Goal: Task Accomplishment & Management: Use online tool/utility

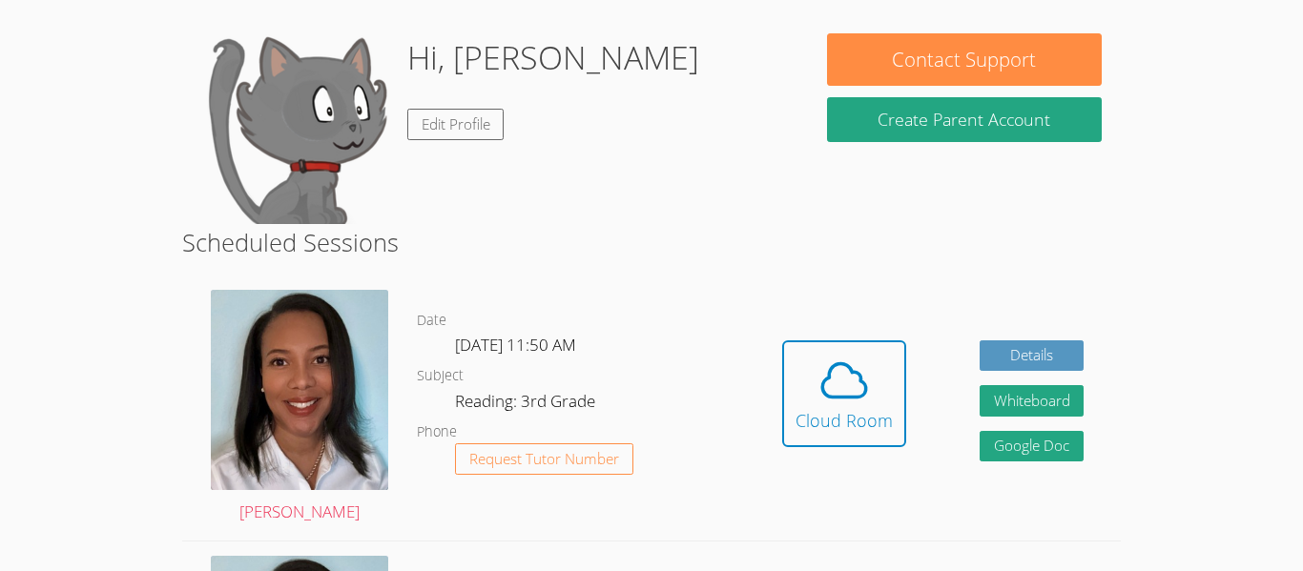
scroll to position [191, 0]
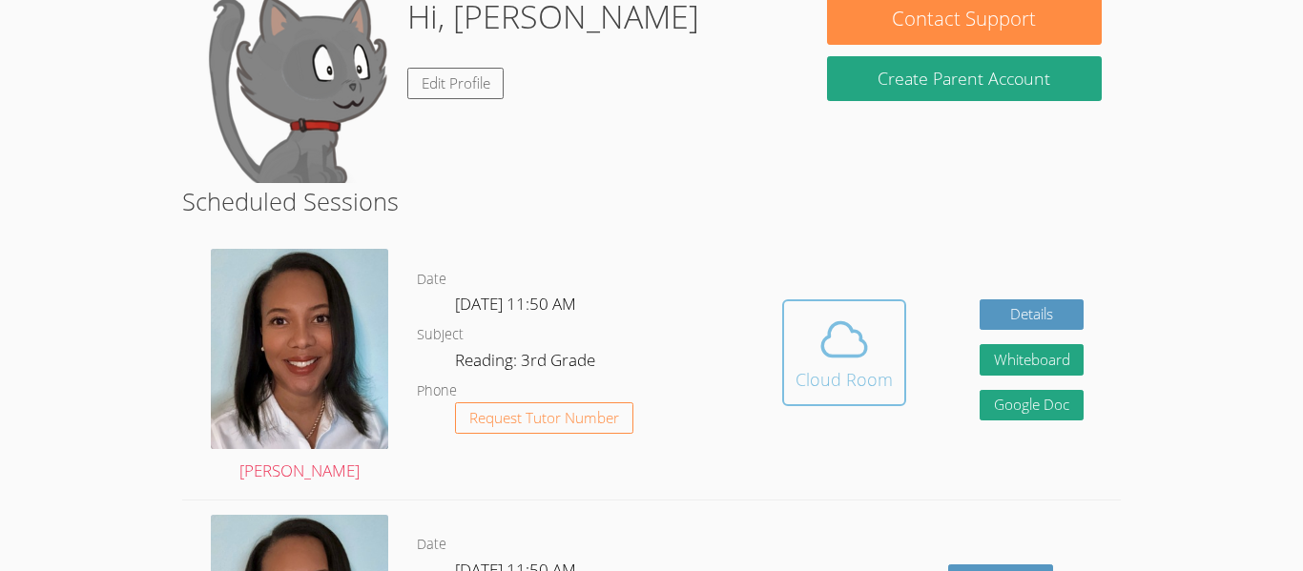
click at [826, 317] on icon at bounding box center [844, 339] width 53 height 53
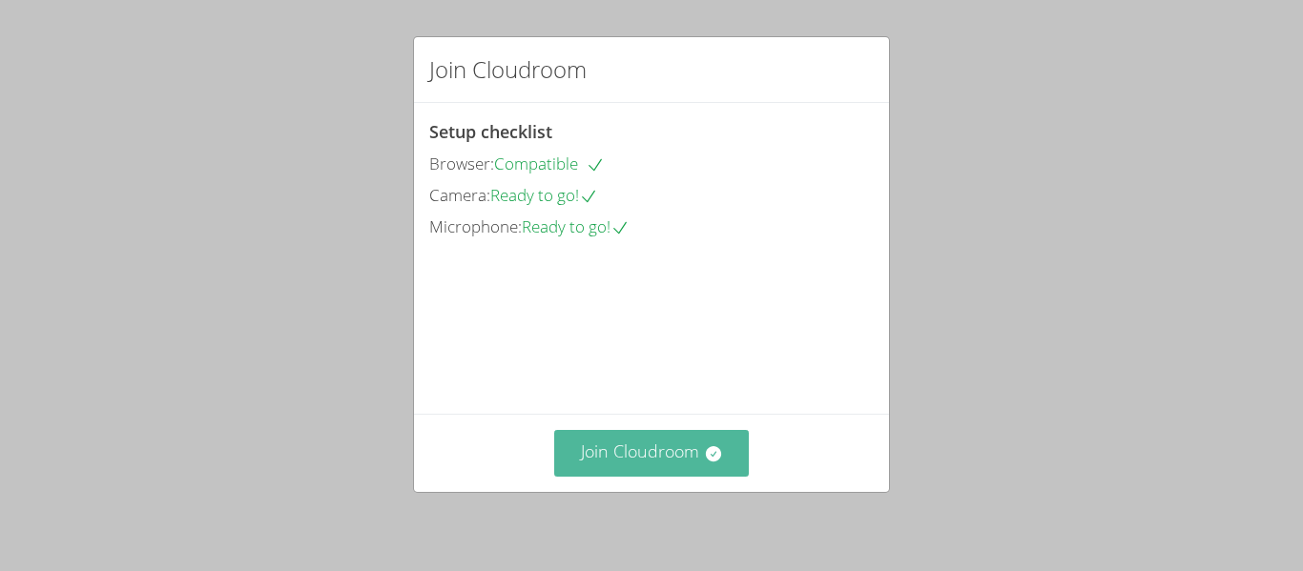
click at [659, 454] on button "Join Cloudroom" at bounding box center [652, 453] width 196 height 47
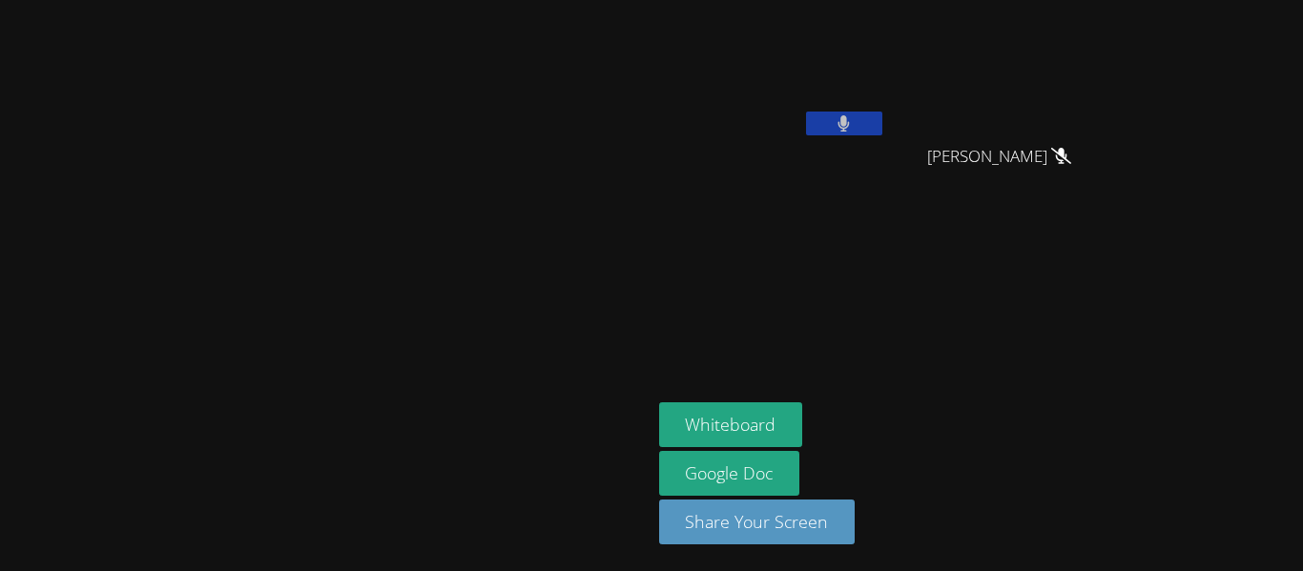
click at [1071, 156] on icon at bounding box center [1061, 156] width 20 height 16
click at [883, 114] on button at bounding box center [844, 124] width 76 height 24
click at [850, 130] on icon at bounding box center [844, 123] width 12 height 16
click at [886, 102] on video at bounding box center [772, 72] width 227 height 128
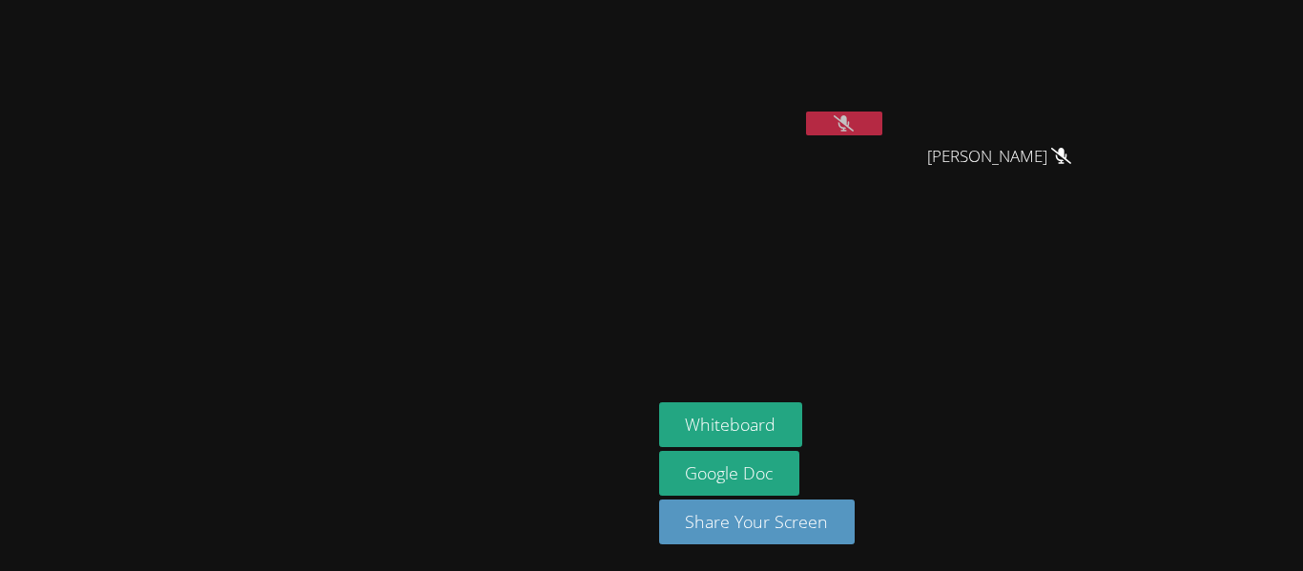
click at [883, 127] on button at bounding box center [844, 124] width 76 height 24
click at [230, 256] on video at bounding box center [325, 248] width 286 height 358
click at [883, 129] on button at bounding box center [844, 124] width 76 height 24
click at [182, 260] on video at bounding box center [325, 248] width 286 height 358
click at [883, 127] on button at bounding box center [844, 124] width 76 height 24
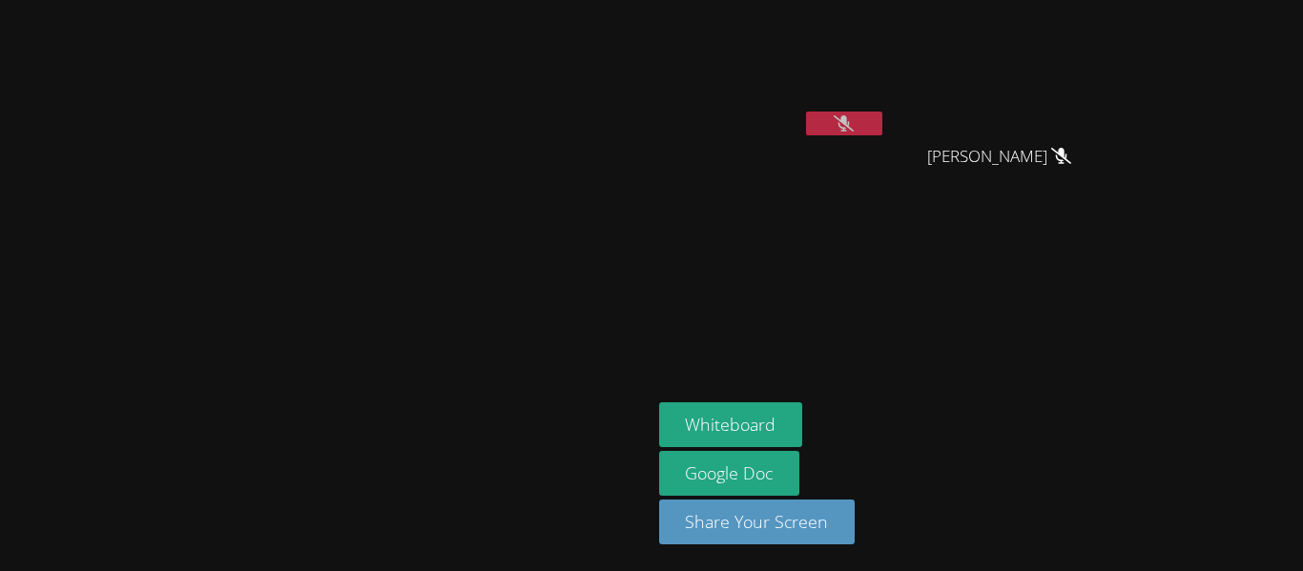
click at [883, 126] on button at bounding box center [844, 124] width 76 height 24
click at [883, 130] on button at bounding box center [844, 124] width 76 height 24
click at [883, 116] on button at bounding box center [844, 124] width 76 height 24
click at [886, 103] on video at bounding box center [772, 72] width 227 height 128
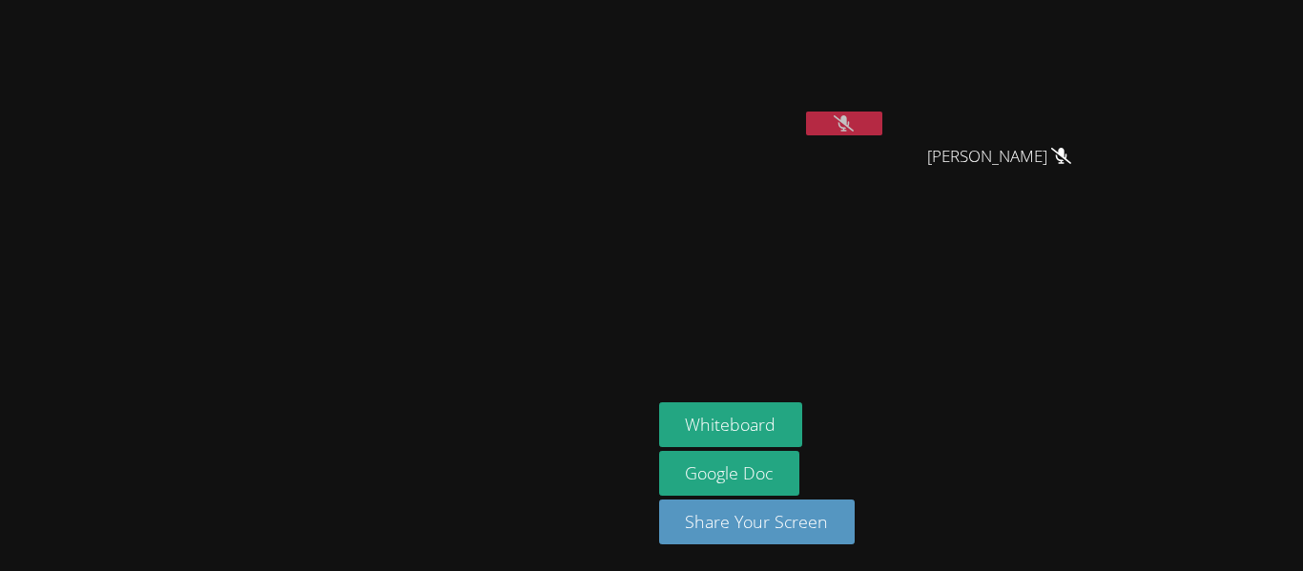
click at [883, 123] on button at bounding box center [844, 124] width 76 height 24
drag, startPoint x: 389, startPoint y: 124, endPoint x: 347, endPoint y: 158, distance: 54.2
click at [347, 158] on video at bounding box center [325, 248] width 286 height 358
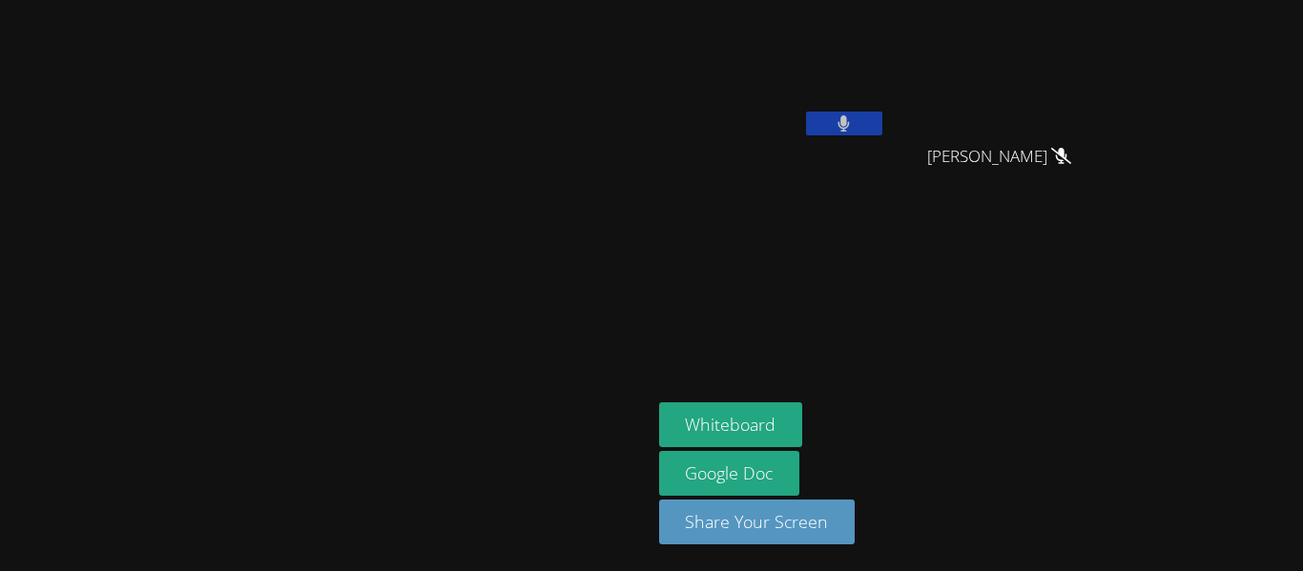
click at [383, 122] on video at bounding box center [325, 248] width 286 height 358
click at [803, 426] on button "Whiteboard" at bounding box center [731, 425] width 144 height 45
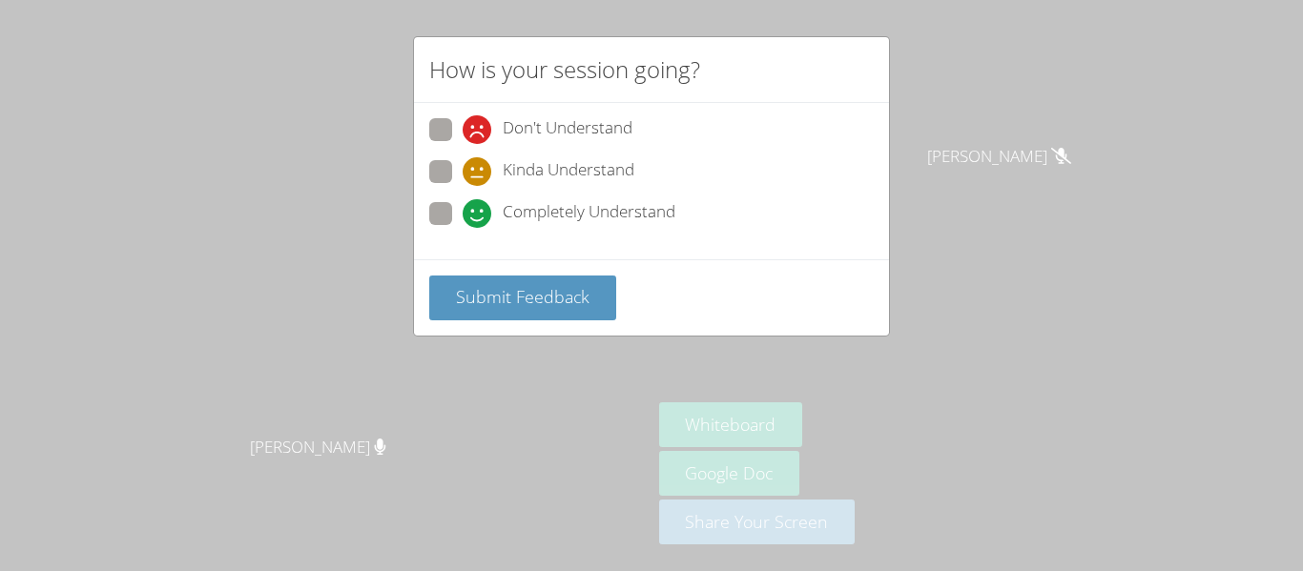
click at [506, 207] on span "Completely Understand" at bounding box center [589, 213] width 173 height 29
click at [479, 207] on input "Completely Understand" at bounding box center [471, 210] width 16 height 16
radio input "true"
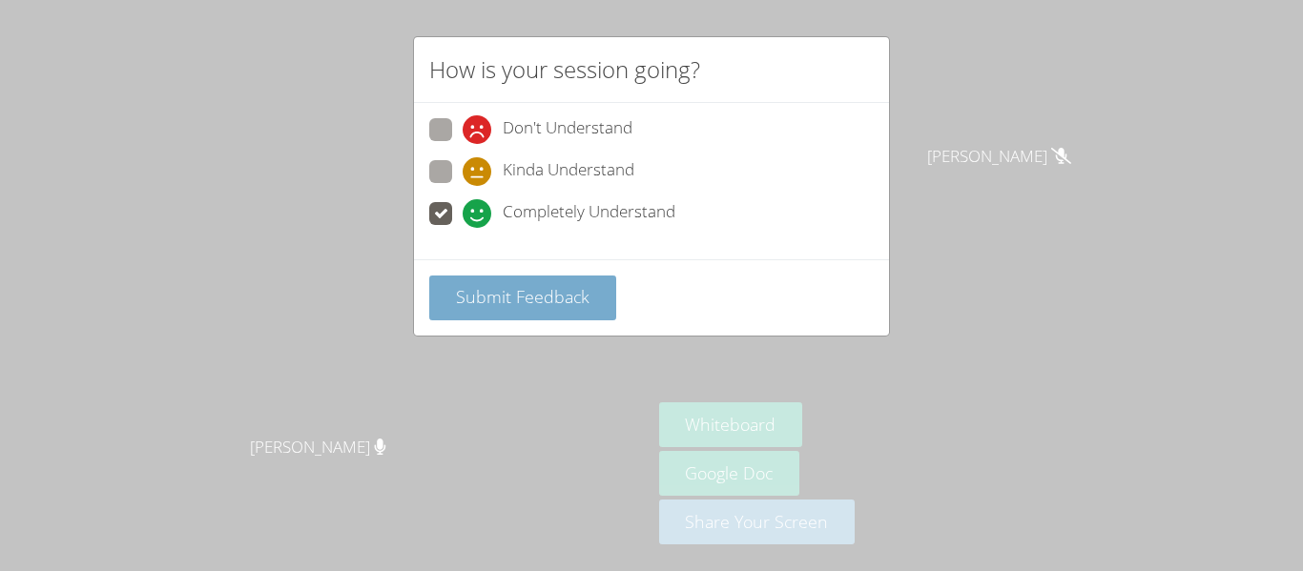
click at [576, 286] on span "Submit Feedback" at bounding box center [523, 296] width 134 height 23
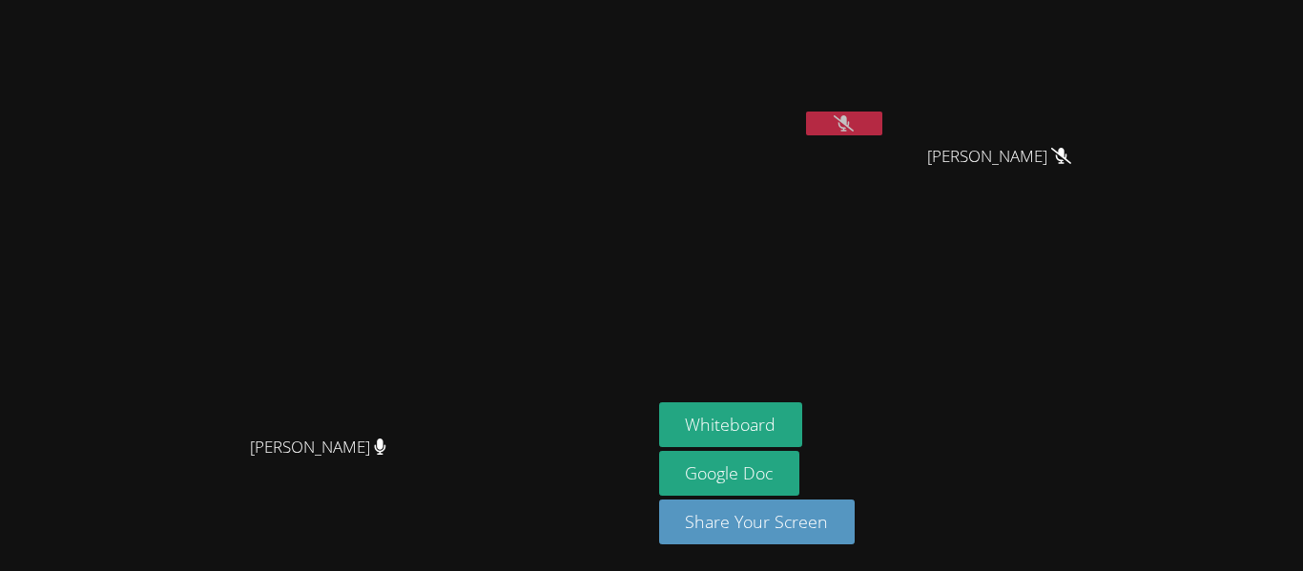
click at [854, 119] on icon at bounding box center [844, 123] width 20 height 16
